Goal: Task Accomplishment & Management: Manage account settings

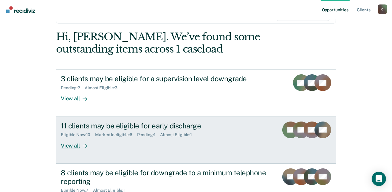
scroll to position [86, 0]
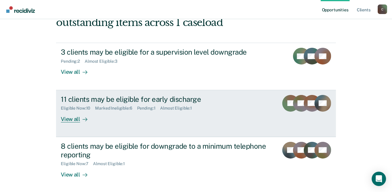
click at [66, 118] on div "View all" at bounding box center [77, 117] width 33 height 12
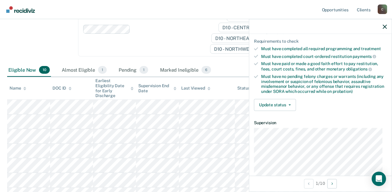
scroll to position [119, 0]
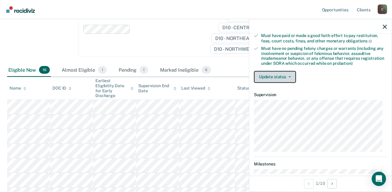
click at [289, 76] on icon "button" at bounding box center [290, 76] width 2 height 1
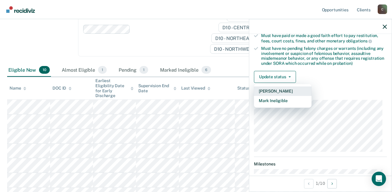
click at [290, 89] on button "[PERSON_NAME]" at bounding box center [283, 91] width 58 height 10
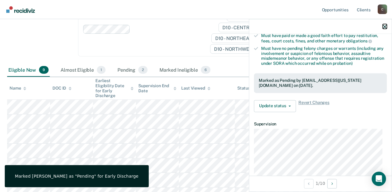
click at [385, 27] on icon "button" at bounding box center [385, 26] width 4 height 4
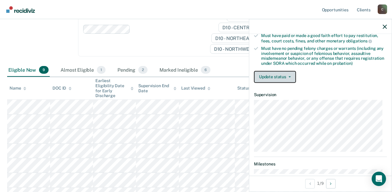
click at [290, 76] on icon "button" at bounding box center [290, 76] width 2 height 1
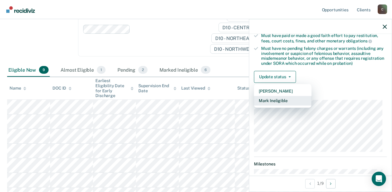
click at [289, 101] on button "Mark Ineligible" at bounding box center [283, 101] width 58 height 10
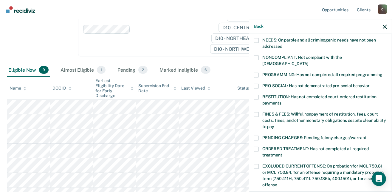
scroll to position [89, 0]
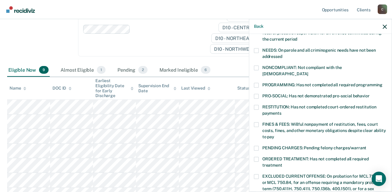
click at [258, 83] on span at bounding box center [256, 85] width 5 height 5
click at [383, 83] on input "PROGRAMMING: Has not completed all required programming" at bounding box center [383, 83] width 0 height 0
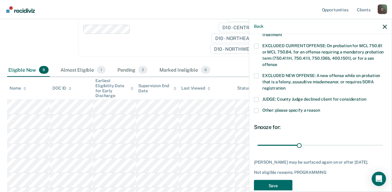
scroll to position [225, 0]
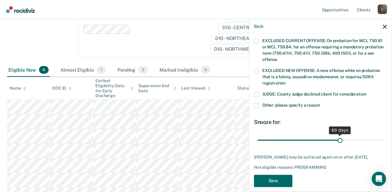
drag, startPoint x: 299, startPoint y: 133, endPoint x: 337, endPoint y: 131, distance: 37.6
type input "60"
click at [337, 135] on input "range" at bounding box center [321, 140] width 126 height 10
click at [281, 175] on button "Save" at bounding box center [273, 180] width 38 height 12
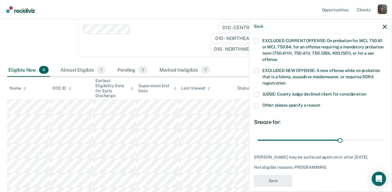
scroll to position [200, 0]
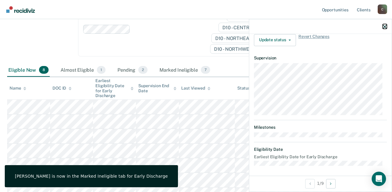
click at [386, 25] on icon "button" at bounding box center [385, 26] width 4 height 4
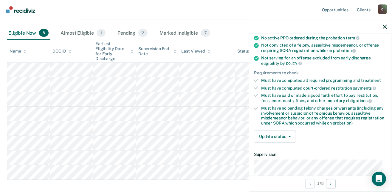
scroll to position [119, 0]
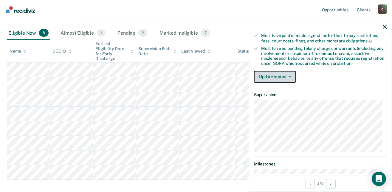
click at [289, 74] on button "Update status" at bounding box center [275, 77] width 42 height 12
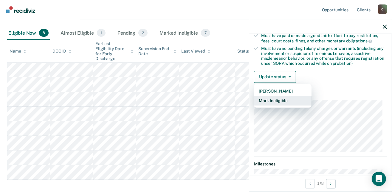
click at [283, 97] on button "Mark Ineligible" at bounding box center [283, 101] width 58 height 10
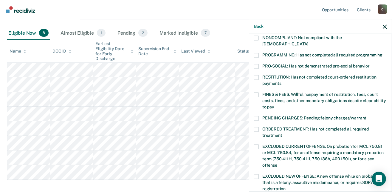
click at [259, 75] on span at bounding box center [256, 77] width 5 height 5
click at [282, 81] on input "RESTITUTION: Has not completed court-ordered restitution payments" at bounding box center [282, 81] width 0 height 0
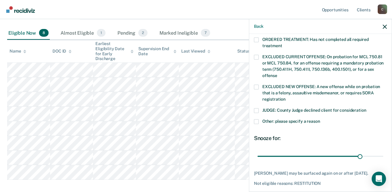
scroll to position [230, 0]
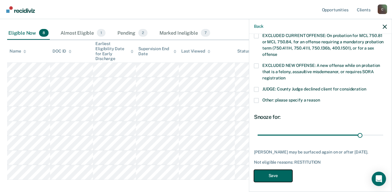
click at [276, 170] on button "Save" at bounding box center [273, 175] width 38 height 12
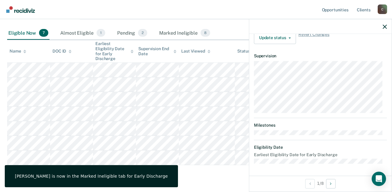
scroll to position [200, 0]
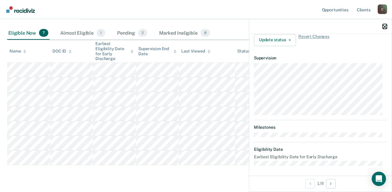
click at [386, 24] on button "button" at bounding box center [385, 26] width 4 height 5
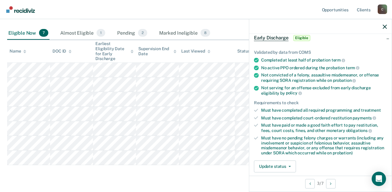
scroll to position [89, 0]
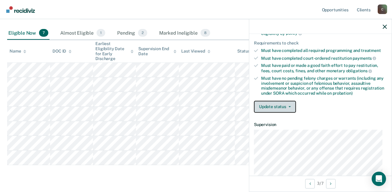
click at [289, 106] on icon "button" at bounding box center [290, 106] width 2 height 1
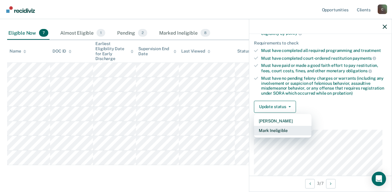
click at [280, 128] on button "Mark Ineligible" at bounding box center [283, 131] width 58 height 10
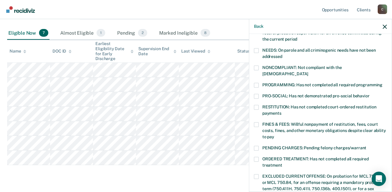
click at [258, 83] on label "PROGRAMMING: Has not completed all required programming" at bounding box center [320, 86] width 133 height 6
click at [383, 83] on input "PROGRAMMING: Has not completed all required programming" at bounding box center [383, 83] width 0 height 0
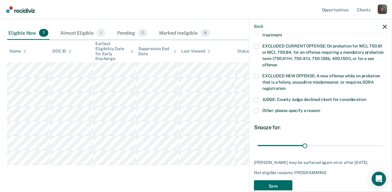
scroll to position [225, 0]
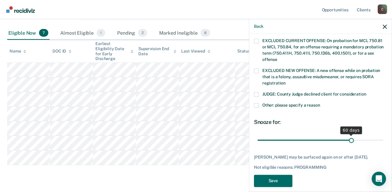
drag, startPoint x: 304, startPoint y: 133, endPoint x: 349, endPoint y: 136, distance: 44.3
type input "60"
click at [349, 136] on input "range" at bounding box center [321, 140] width 126 height 10
click at [270, 181] on button "Save" at bounding box center [273, 180] width 38 height 12
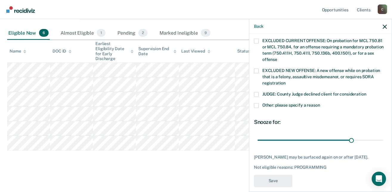
scroll to position [200, 0]
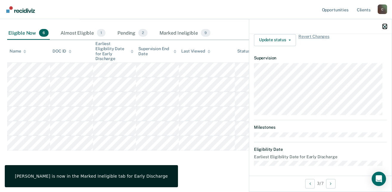
click at [386, 26] on icon "button" at bounding box center [385, 26] width 4 height 4
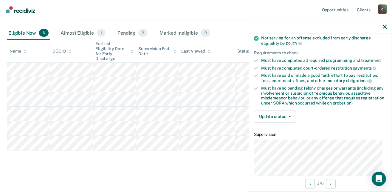
scroll to position [89, 0]
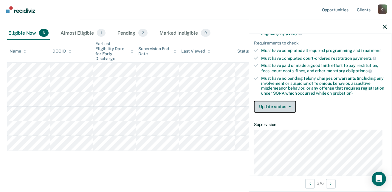
click at [289, 103] on button "Update status" at bounding box center [275, 107] width 42 height 12
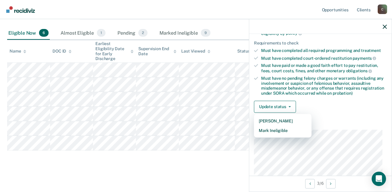
click at [332, 112] on div "Validated by data from COMS Completed at least half of probation term No active…" at bounding box center [320, 49] width 143 height 137
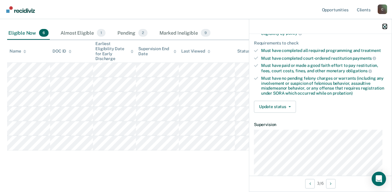
click at [385, 28] on icon "button" at bounding box center [385, 26] width 4 height 4
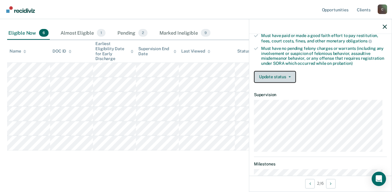
click at [290, 77] on button "Update status" at bounding box center [275, 77] width 42 height 12
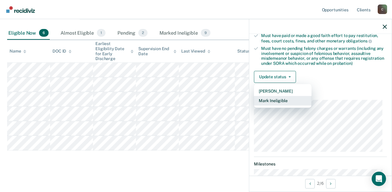
click at [285, 100] on button "Mark Ineligible" at bounding box center [283, 101] width 58 height 10
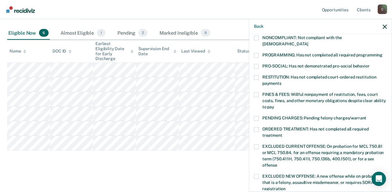
scroll to position [89, 0]
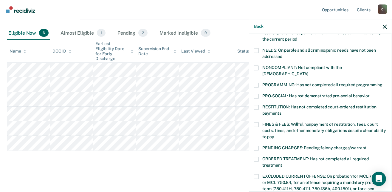
click at [257, 122] on span at bounding box center [256, 124] width 5 height 5
click at [274, 134] on input "FINES & FEES: Willful nonpayment of restitution, fees, court costs, fines, and …" at bounding box center [274, 134] width 0 height 0
click at [255, 83] on span at bounding box center [256, 85] width 5 height 5
click at [383, 83] on input "PROGRAMMING: Has not completed all required programming" at bounding box center [383, 83] width 0 height 0
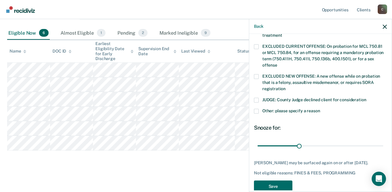
scroll to position [225, 0]
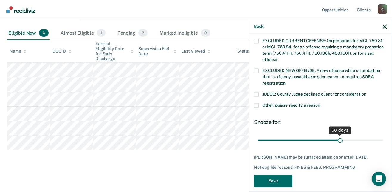
drag, startPoint x: 298, startPoint y: 132, endPoint x: 337, endPoint y: 130, distance: 38.8
type input "60"
click at [337, 135] on input "range" at bounding box center [321, 140] width 126 height 10
click at [279, 174] on button "Save" at bounding box center [273, 180] width 38 height 12
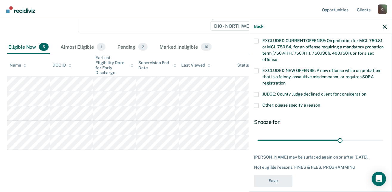
scroll to position [206, 0]
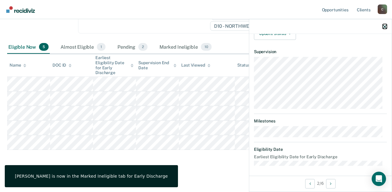
click at [384, 27] on icon "button" at bounding box center [385, 26] width 4 height 4
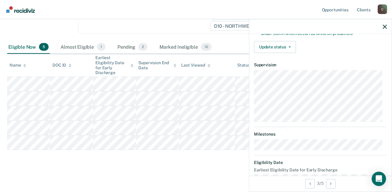
scroll to position [89, 0]
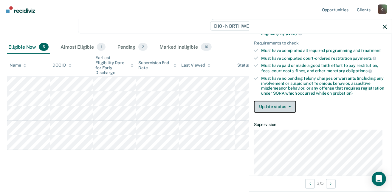
click at [287, 106] on span "button" at bounding box center [288, 106] width 5 height 1
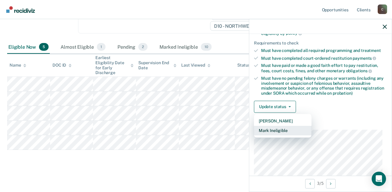
click at [282, 128] on button "Mark Ineligible" at bounding box center [283, 131] width 58 height 10
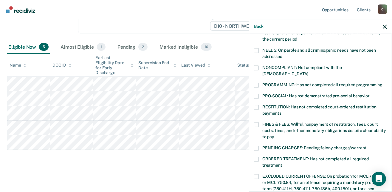
click at [256, 83] on span at bounding box center [256, 85] width 5 height 5
click at [383, 83] on input "PROGRAMMING: Has not completed all required programming" at bounding box center [383, 83] width 0 height 0
click at [256, 105] on span at bounding box center [256, 107] width 5 height 5
click at [282, 111] on input "RESTITUTION: Has not completed court-ordered restitution payments" at bounding box center [282, 111] width 0 height 0
click at [254, 122] on span at bounding box center [256, 124] width 5 height 5
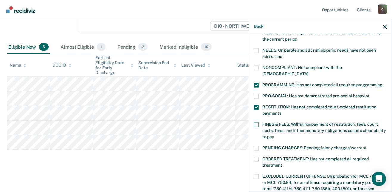
click at [274, 134] on input "FINES & FEES: Willful nonpayment of restitution, fees, court costs, fines, and …" at bounding box center [274, 134] width 0 height 0
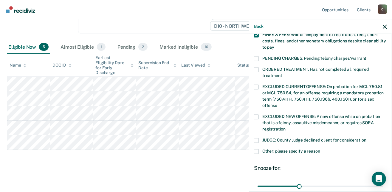
scroll to position [209, 0]
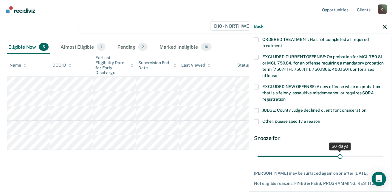
drag, startPoint x: 297, startPoint y: 150, endPoint x: 338, endPoint y: 149, distance: 40.3
type input "60"
click at [338, 151] on input "range" at bounding box center [321, 156] width 126 height 10
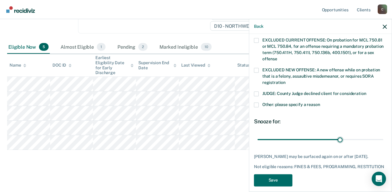
scroll to position [235, 0]
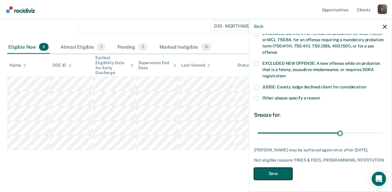
click at [276, 176] on button "Save" at bounding box center [273, 173] width 38 height 12
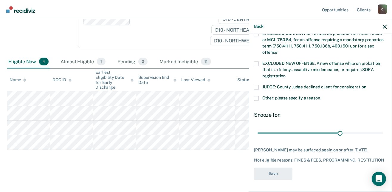
scroll to position [211, 0]
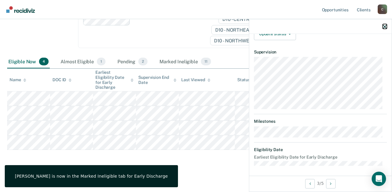
click at [386, 26] on icon "button" at bounding box center [385, 26] width 4 height 4
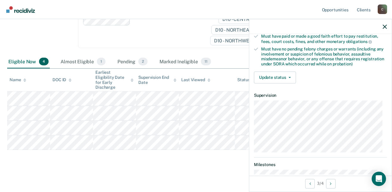
scroll to position [119, 0]
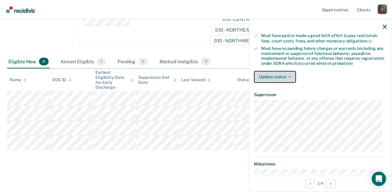
click at [291, 75] on button "Update status" at bounding box center [275, 77] width 42 height 12
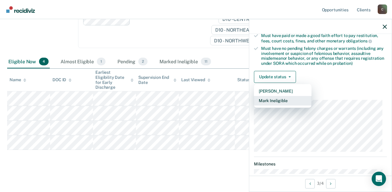
click at [282, 96] on button "Mark Ineligible" at bounding box center [283, 101] width 58 height 10
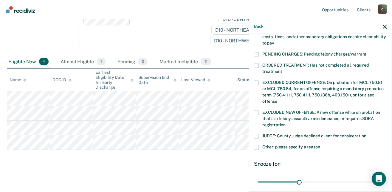
scroll to position [209, 0]
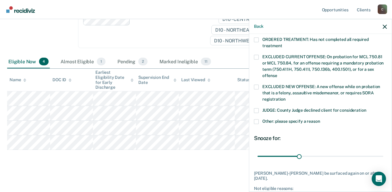
click at [256, 119] on span at bounding box center [256, 121] width 5 height 5
click at [320, 119] on input "Other: please specify a reason" at bounding box center [320, 119] width 0 height 0
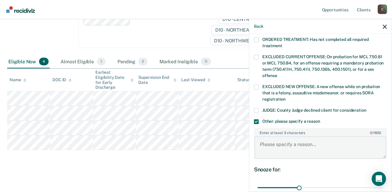
click at [284, 137] on textarea "Enter at least 3 characters 0 / 1600" at bounding box center [321, 147] width 132 height 22
type textarea "h"
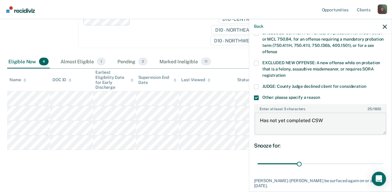
scroll to position [261, 0]
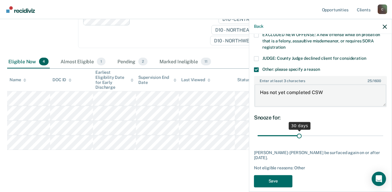
type textarea "Has not yet completed CSW"
drag, startPoint x: 297, startPoint y: 129, endPoint x: 338, endPoint y: 130, distance: 40.3
type input "60"
click at [338, 130] on input "range" at bounding box center [321, 135] width 126 height 10
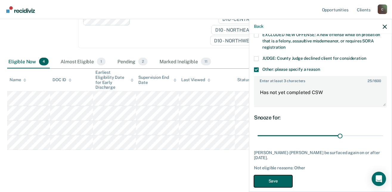
click at [283, 175] on button "Save" at bounding box center [273, 181] width 38 height 12
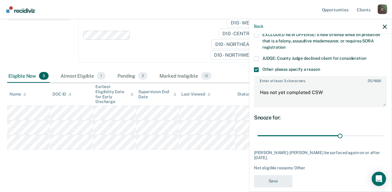
scroll to position [210, 0]
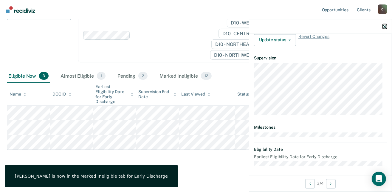
click at [384, 25] on icon "button" at bounding box center [385, 26] width 4 height 4
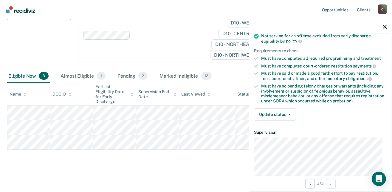
scroll to position [89, 0]
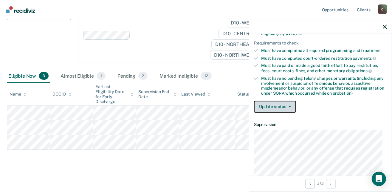
click at [287, 103] on button "Update status" at bounding box center [275, 107] width 42 height 12
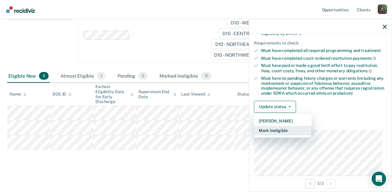
click at [283, 129] on button "Mark Ineligible" at bounding box center [283, 131] width 58 height 10
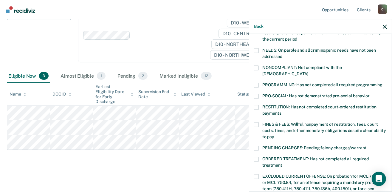
click at [256, 83] on span at bounding box center [256, 85] width 5 height 5
click at [383, 83] on input "PROGRAMMING: Has not completed all required programming" at bounding box center [383, 83] width 0 height 0
click at [258, 105] on span at bounding box center [256, 107] width 5 height 5
click at [282, 111] on input "RESTITUTION: Has not completed court-ordered restitution payments" at bounding box center [282, 111] width 0 height 0
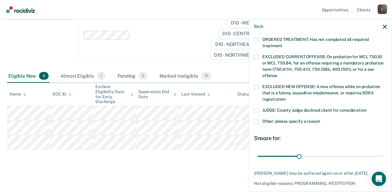
scroll to position [230, 0]
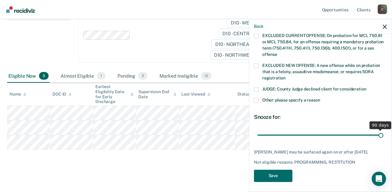
drag, startPoint x: 299, startPoint y: 127, endPoint x: 379, endPoint y: 128, distance: 80.2
type input "90"
click at [379, 130] on input "range" at bounding box center [321, 135] width 126 height 10
click at [276, 175] on button "Save" at bounding box center [273, 175] width 38 height 12
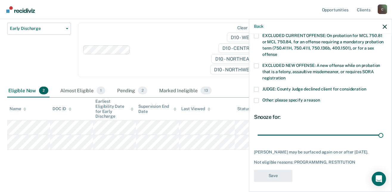
scroll to position [200, 0]
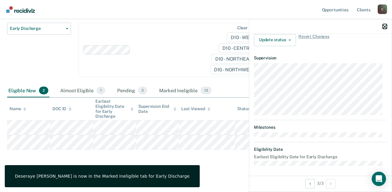
click at [385, 24] on icon "button" at bounding box center [385, 26] width 4 height 4
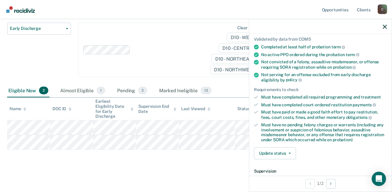
scroll to position [36, 0]
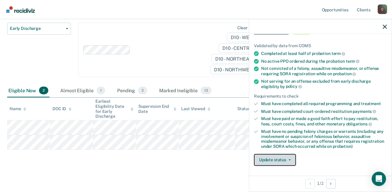
click at [291, 157] on button "Update status" at bounding box center [275, 160] width 42 height 12
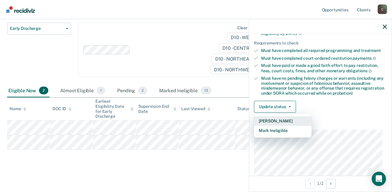
scroll to position [96, 0]
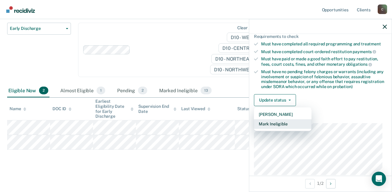
click at [277, 125] on button "Mark Ineligible" at bounding box center [283, 124] width 58 height 10
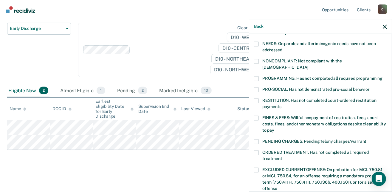
click at [257, 115] on span at bounding box center [256, 117] width 5 height 5
click at [274, 128] on input "FINES & FEES: Willful nonpayment of restitution, fees, court costs, fines, and …" at bounding box center [274, 128] width 0 height 0
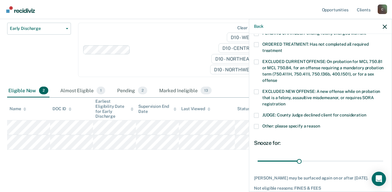
scroll to position [215, 0]
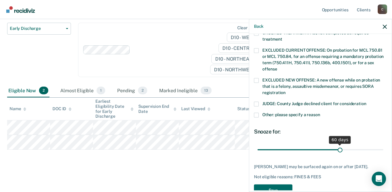
drag, startPoint x: 299, startPoint y: 142, endPoint x: 338, endPoint y: 143, distance: 38.8
type input "60"
click at [338, 144] on input "range" at bounding box center [321, 149] width 126 height 10
click at [289, 184] on button "Save" at bounding box center [273, 190] width 38 height 12
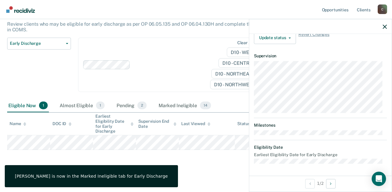
scroll to position [200, 0]
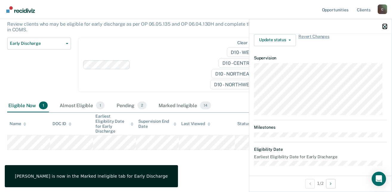
click at [386, 28] on icon "button" at bounding box center [385, 26] width 4 height 4
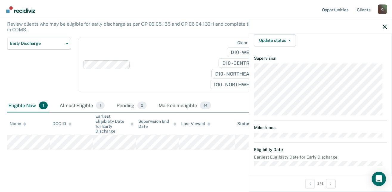
scroll to position [96, 0]
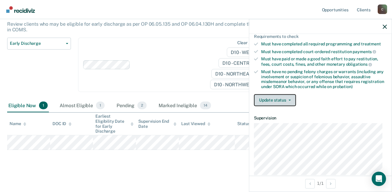
click at [291, 98] on button "Update status" at bounding box center [275, 100] width 42 height 12
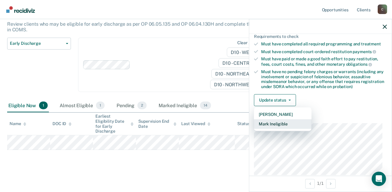
click at [283, 121] on button "Mark Ineligible" at bounding box center [283, 124] width 58 height 10
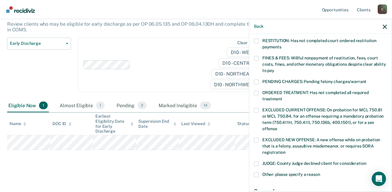
scroll to position [126, 0]
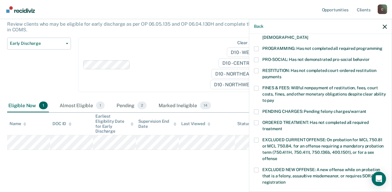
click at [258, 86] on span at bounding box center [256, 88] width 5 height 5
click at [274, 98] on input "FINES & FEES: Willful nonpayment of restitution, fees, court costs, fines, and …" at bounding box center [274, 98] width 0 height 0
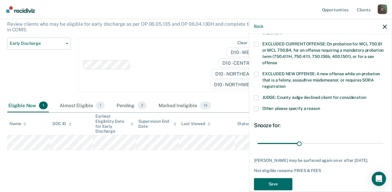
scroll to position [225, 0]
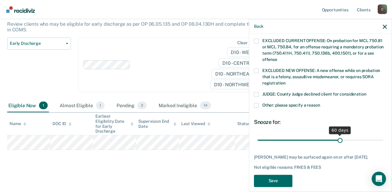
drag, startPoint x: 298, startPoint y: 133, endPoint x: 337, endPoint y: 132, distance: 38.5
type input "60"
click at [337, 135] on input "range" at bounding box center [321, 140] width 126 height 10
click at [286, 177] on button "Save" at bounding box center [273, 180] width 38 height 12
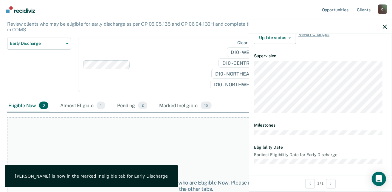
scroll to position [200, 0]
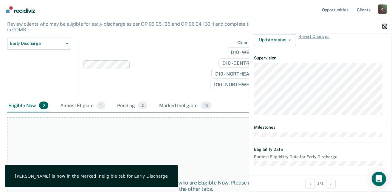
click at [384, 25] on icon "button" at bounding box center [385, 26] width 4 height 4
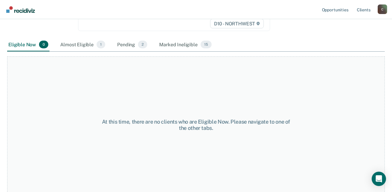
scroll to position [0, 0]
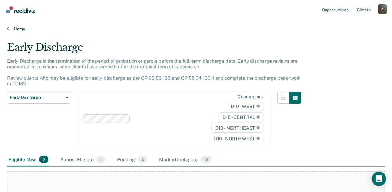
click at [8, 28] on icon at bounding box center [8, 28] width 2 height 5
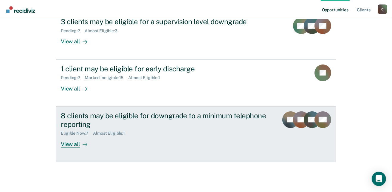
scroll to position [119, 0]
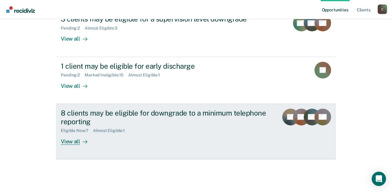
click at [72, 140] on div "View all" at bounding box center [77, 139] width 33 height 12
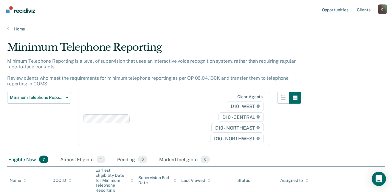
click at [384, 9] on div "C" at bounding box center [383, 9] width 10 height 10
click at [344, 38] on link "Log Out" at bounding box center [359, 39] width 48 height 5
